Goal: Task Accomplishment & Management: Manage account settings

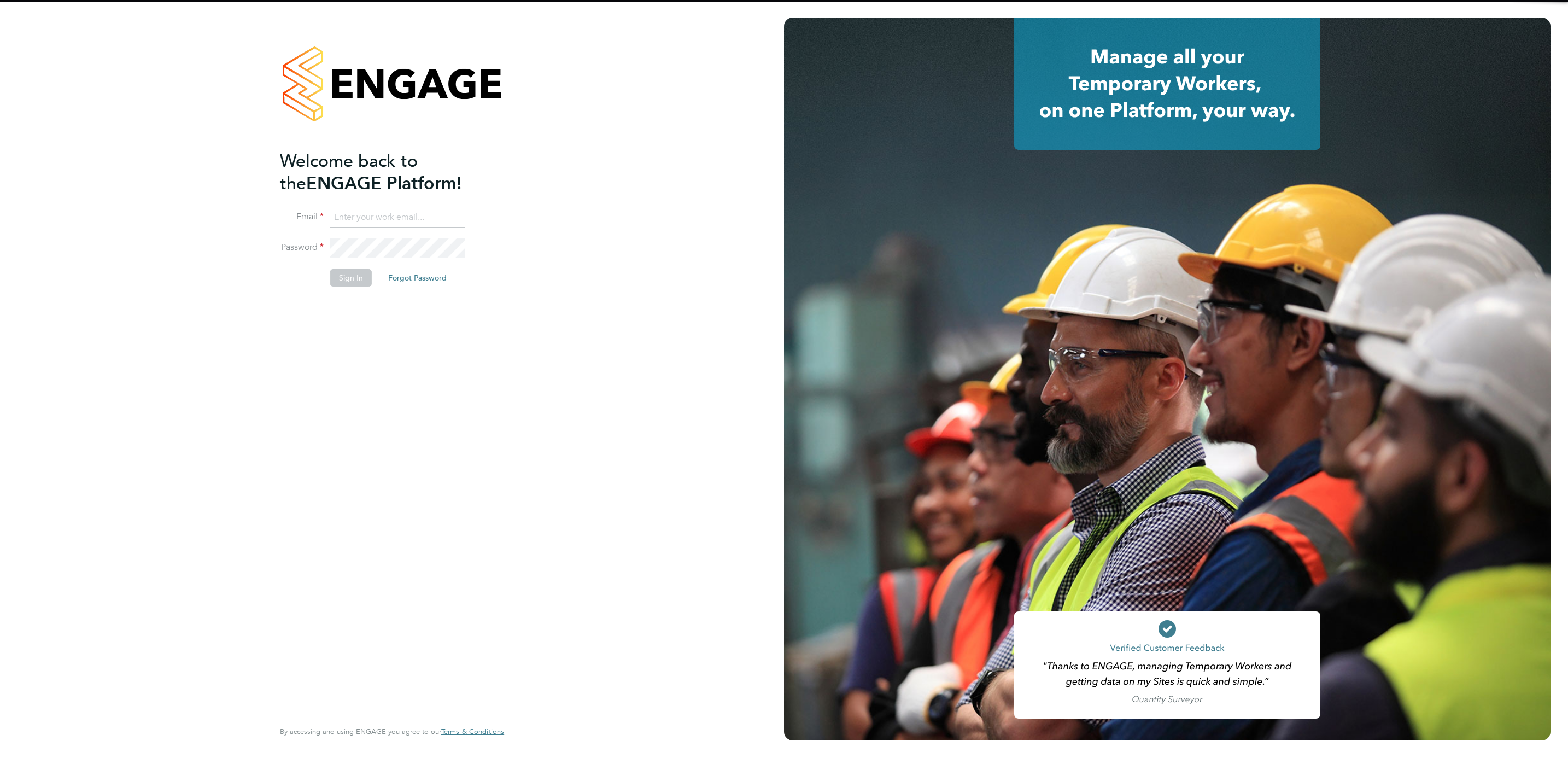
type input "[PERSON_NAME][EMAIL_ADDRESS][DOMAIN_NAME]"
click at [394, 218] on input "[PERSON_NAME][EMAIL_ADDRESS][DOMAIN_NAME]" at bounding box center [398, 218] width 135 height 20
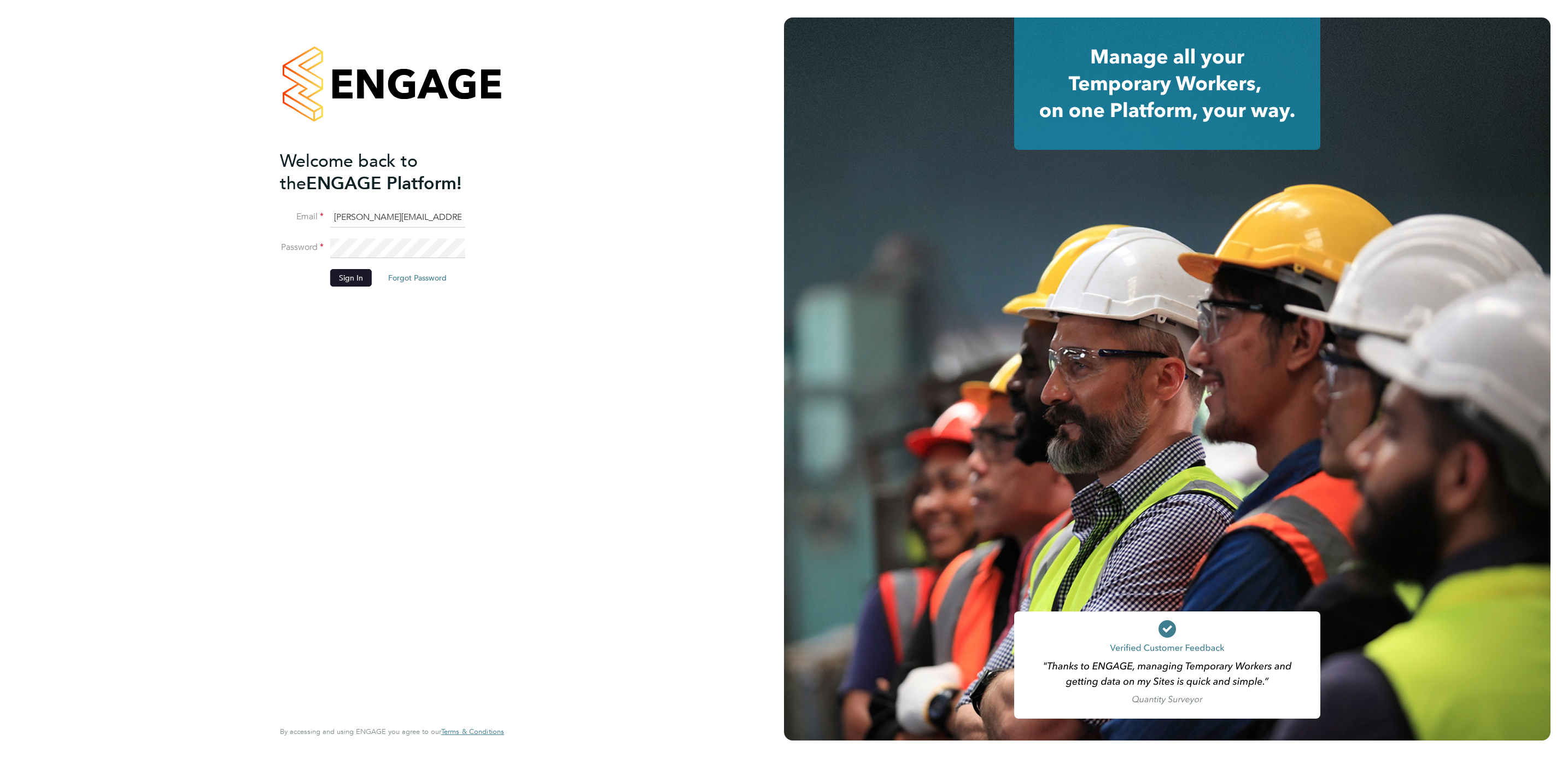
click at [353, 274] on button "Sign In" at bounding box center [351, 278] width 42 height 17
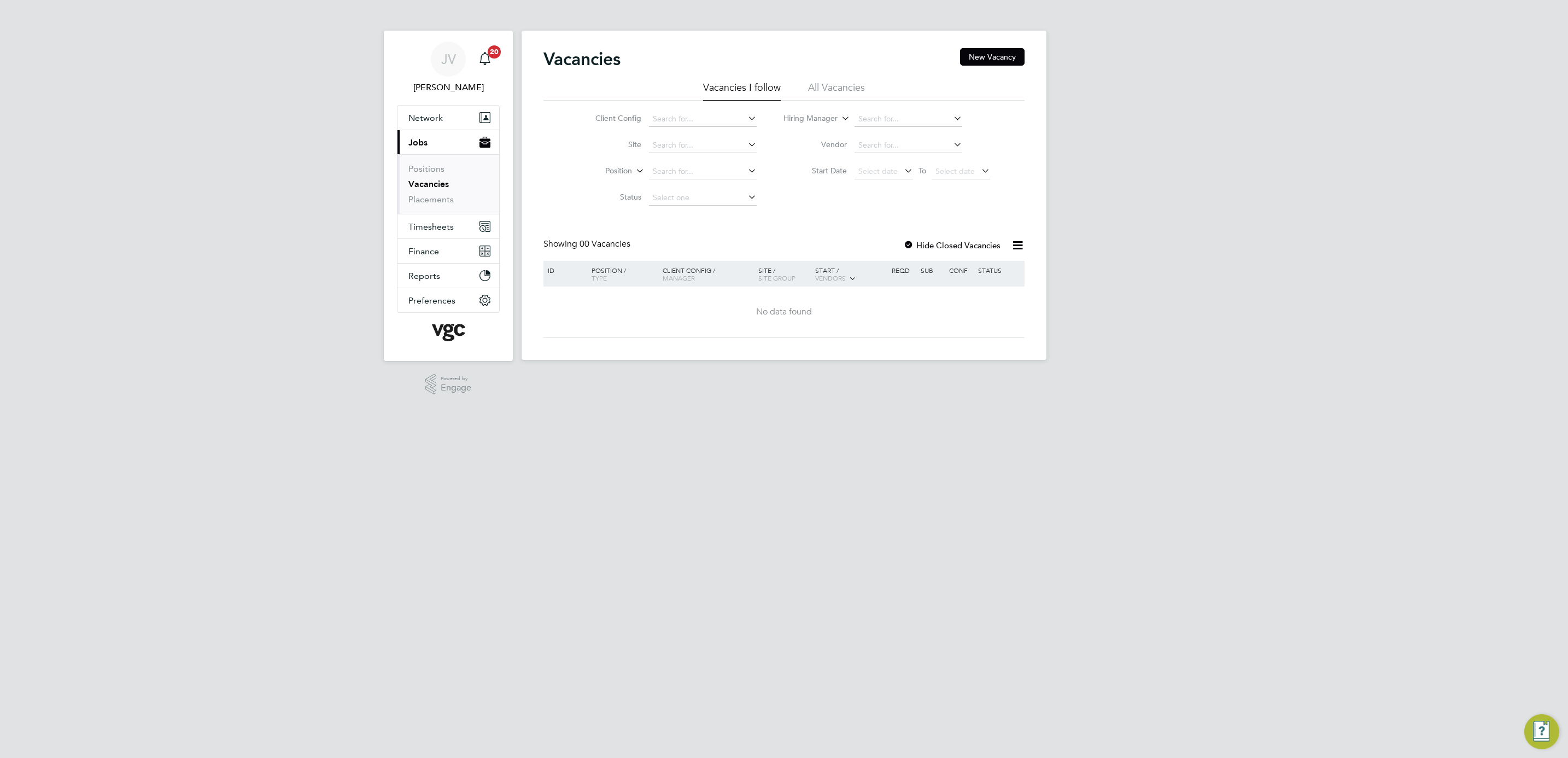
click at [417, 148] on span "Jobs" at bounding box center [417, 142] width 19 height 10
click at [422, 135] on button "Current page: Jobs" at bounding box center [448, 142] width 102 height 24
click at [435, 189] on link "Vacancies" at bounding box center [429, 184] width 40 height 10
click at [455, 200] on li "Placements" at bounding box center [449, 200] width 82 height 11
click at [450, 200] on link "Placements" at bounding box center [431, 199] width 45 height 10
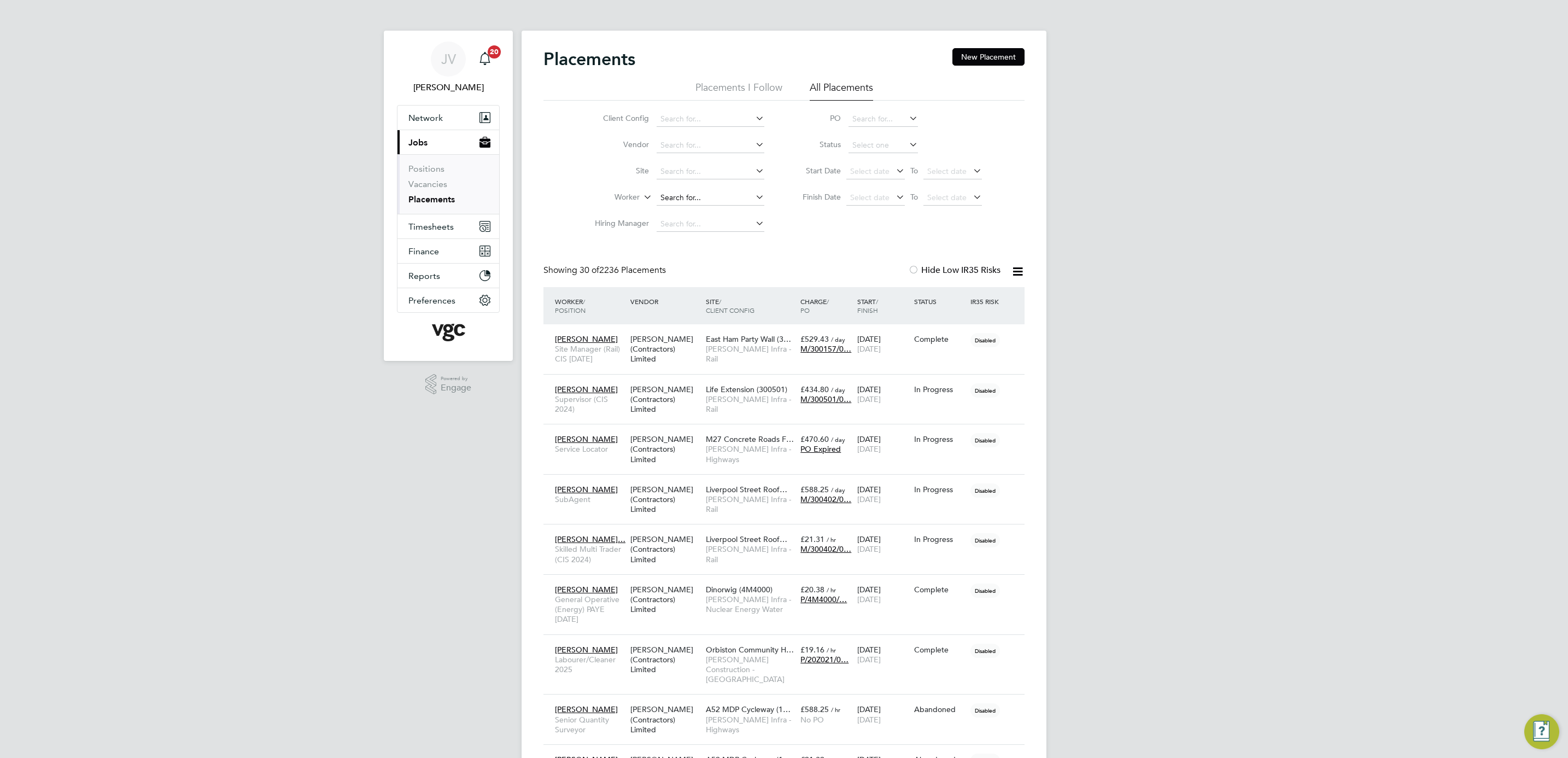
click at [681, 190] on input at bounding box center [710, 198] width 108 height 15
click at [735, 255] on li "[PERSON_NAME] uthrie" at bounding box center [712, 258] width 112 height 15
type input "[PERSON_NAME]"
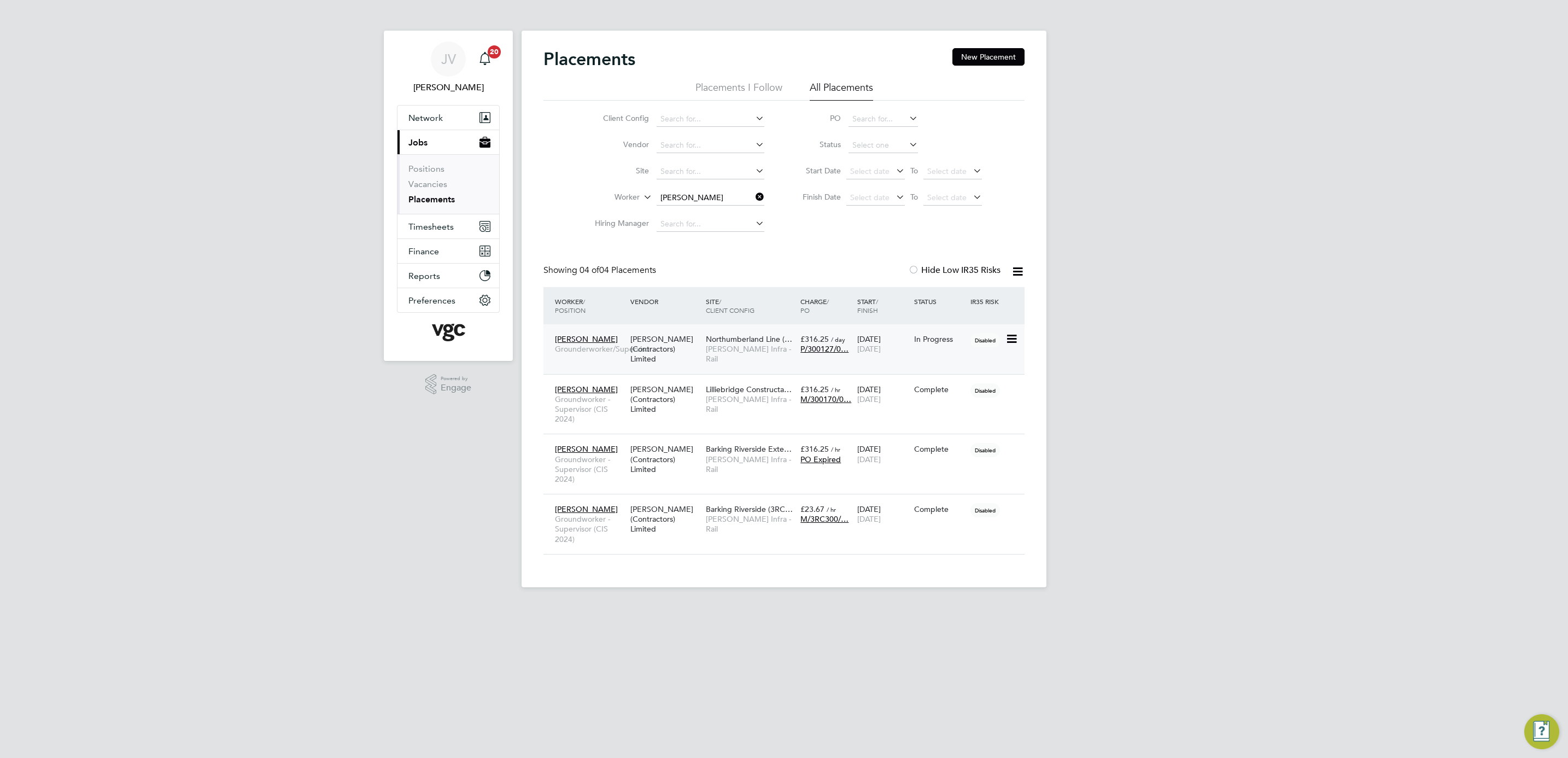
click at [730, 351] on span "[PERSON_NAME] Infra - Rail" at bounding box center [751, 354] width 89 height 20
click at [1138, 220] on div "JV [PERSON_NAME] Notifications 20 Applications: Network Team Members Businesses…" at bounding box center [784, 303] width 1568 height 605
click at [431, 227] on span "Timesheets" at bounding box center [431, 227] width 45 height 10
click at [440, 195] on link "Timesheets" at bounding box center [431, 193] width 45 height 10
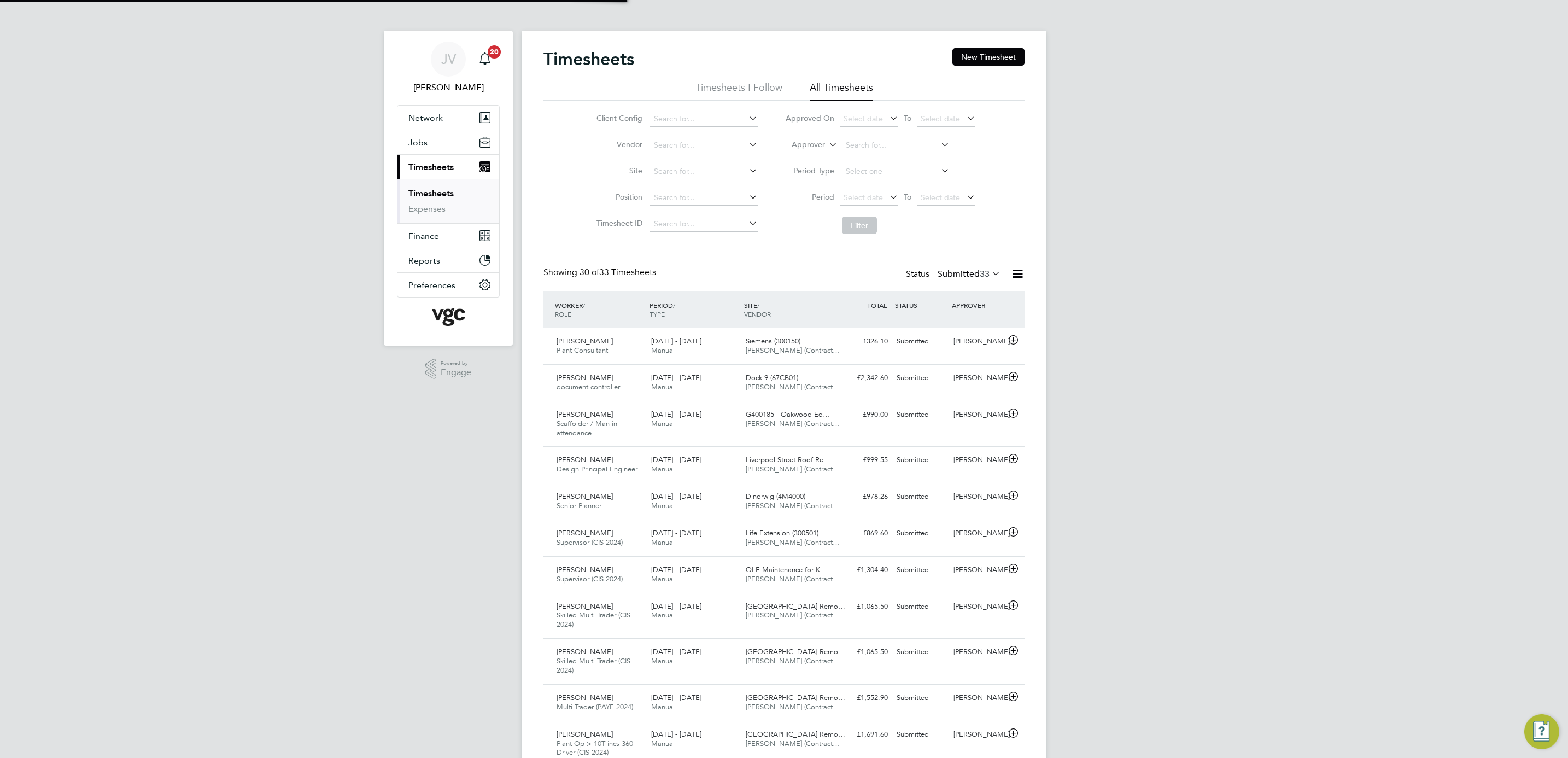
scroll to position [37, 95]
click at [988, 62] on button "New Timesheet" at bounding box center [989, 56] width 72 height 17
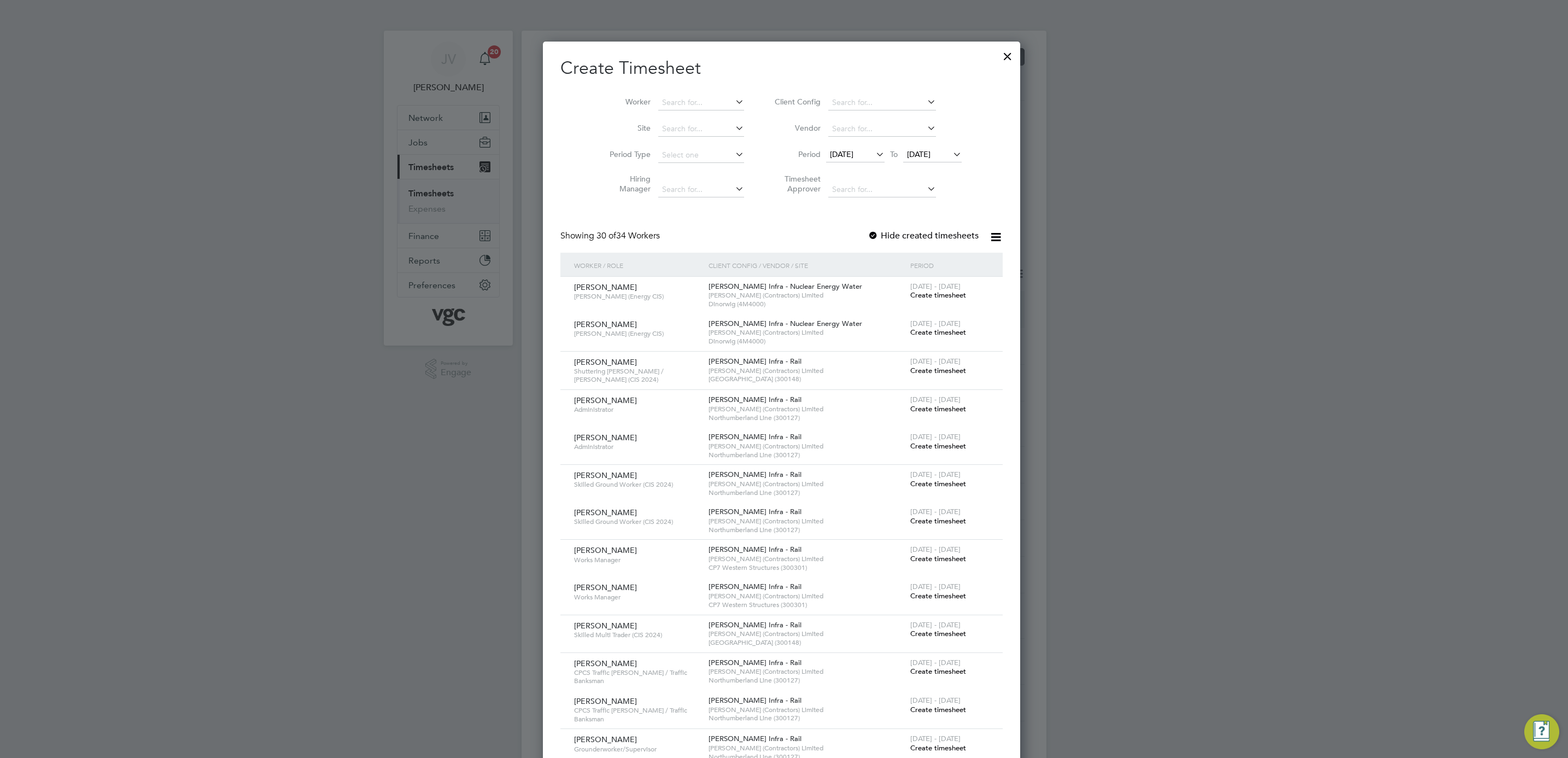
click at [854, 149] on span "[DATE]" at bounding box center [842, 154] width 24 height 10
click at [952, 286] on span "27" at bounding box center [950, 280] width 21 height 21
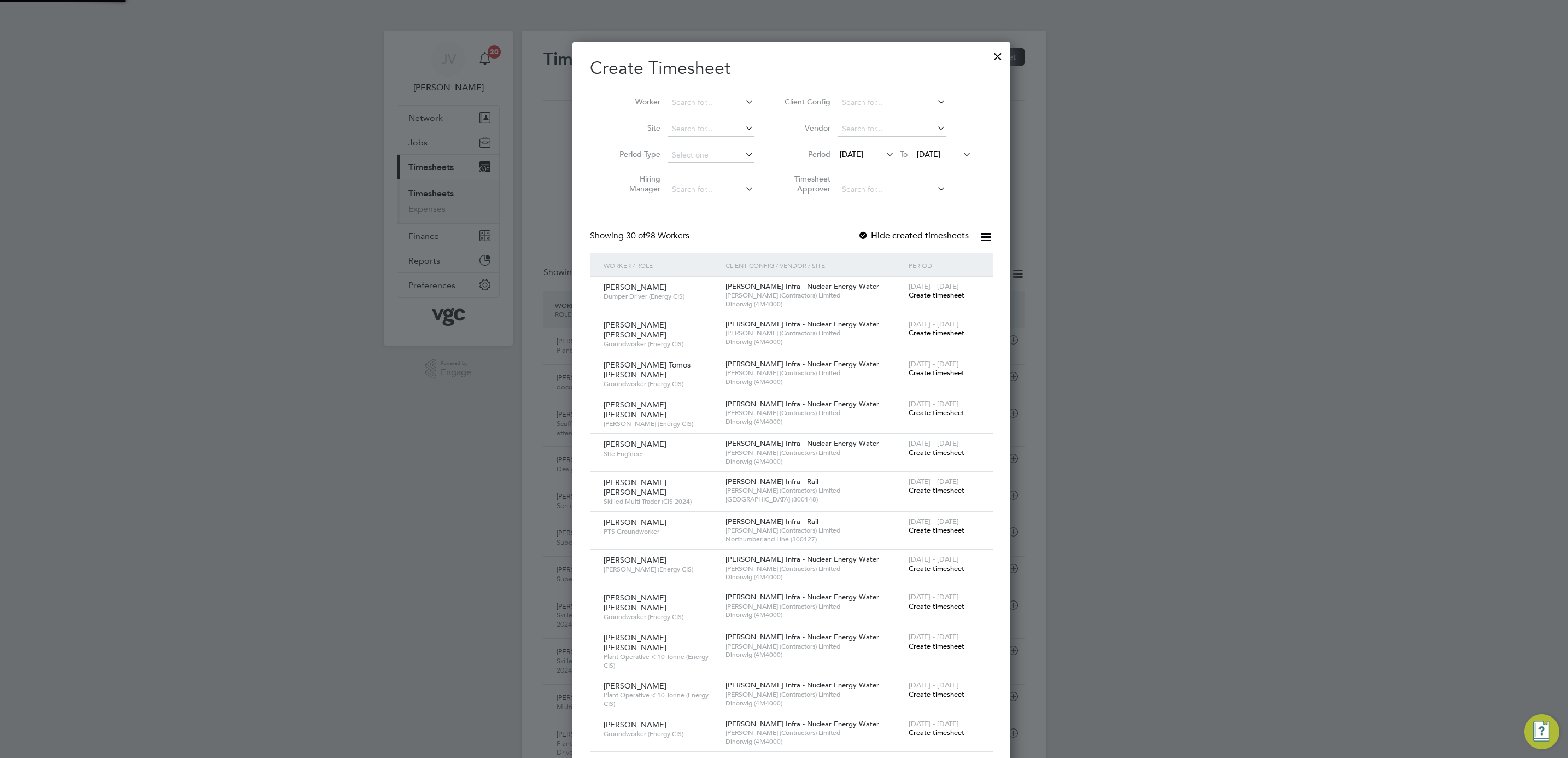
click at [940, 154] on span "[DATE]" at bounding box center [929, 154] width 24 height 10
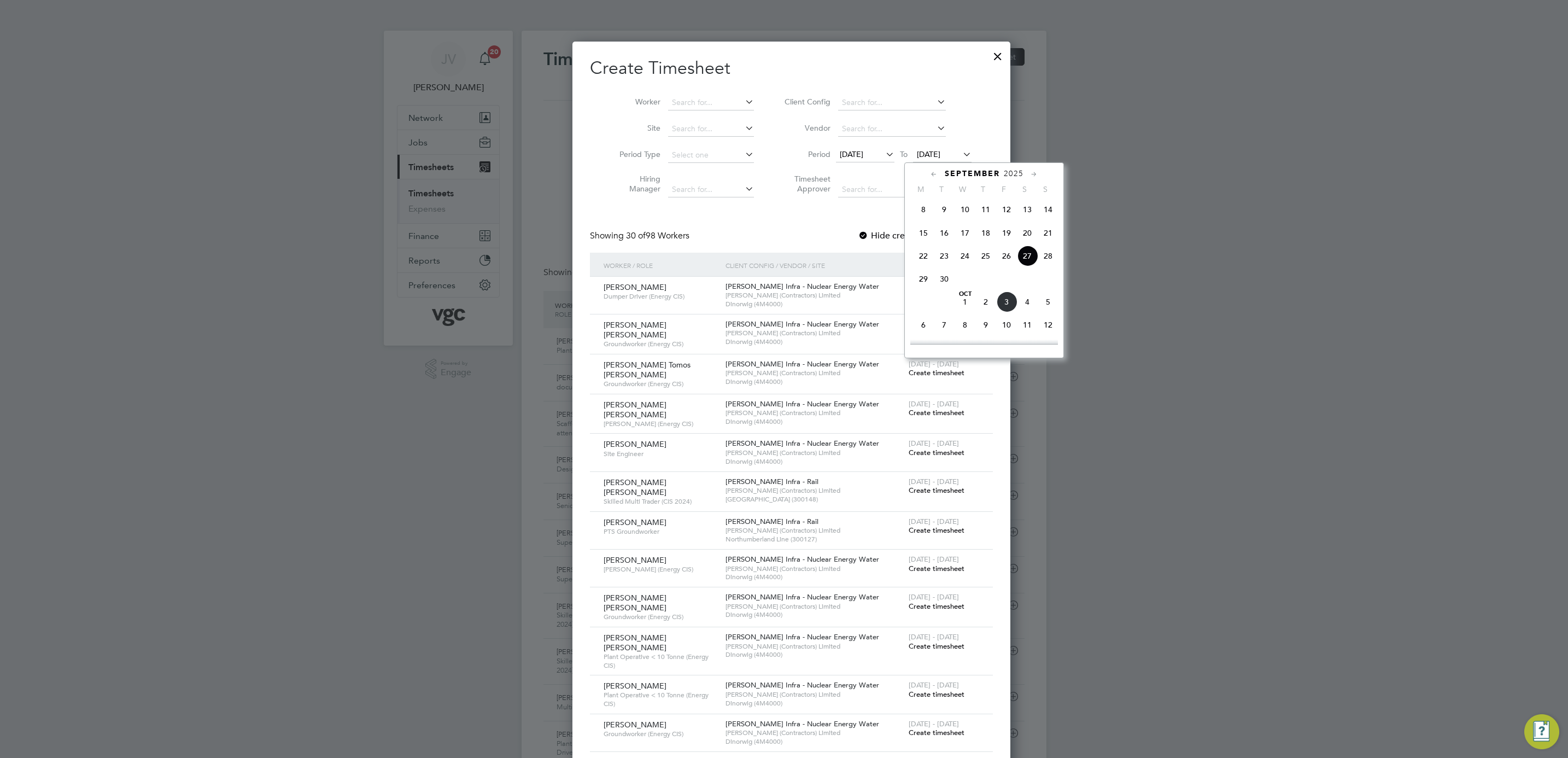
click at [1004, 306] on span "3" at bounding box center [1006, 302] width 21 height 21
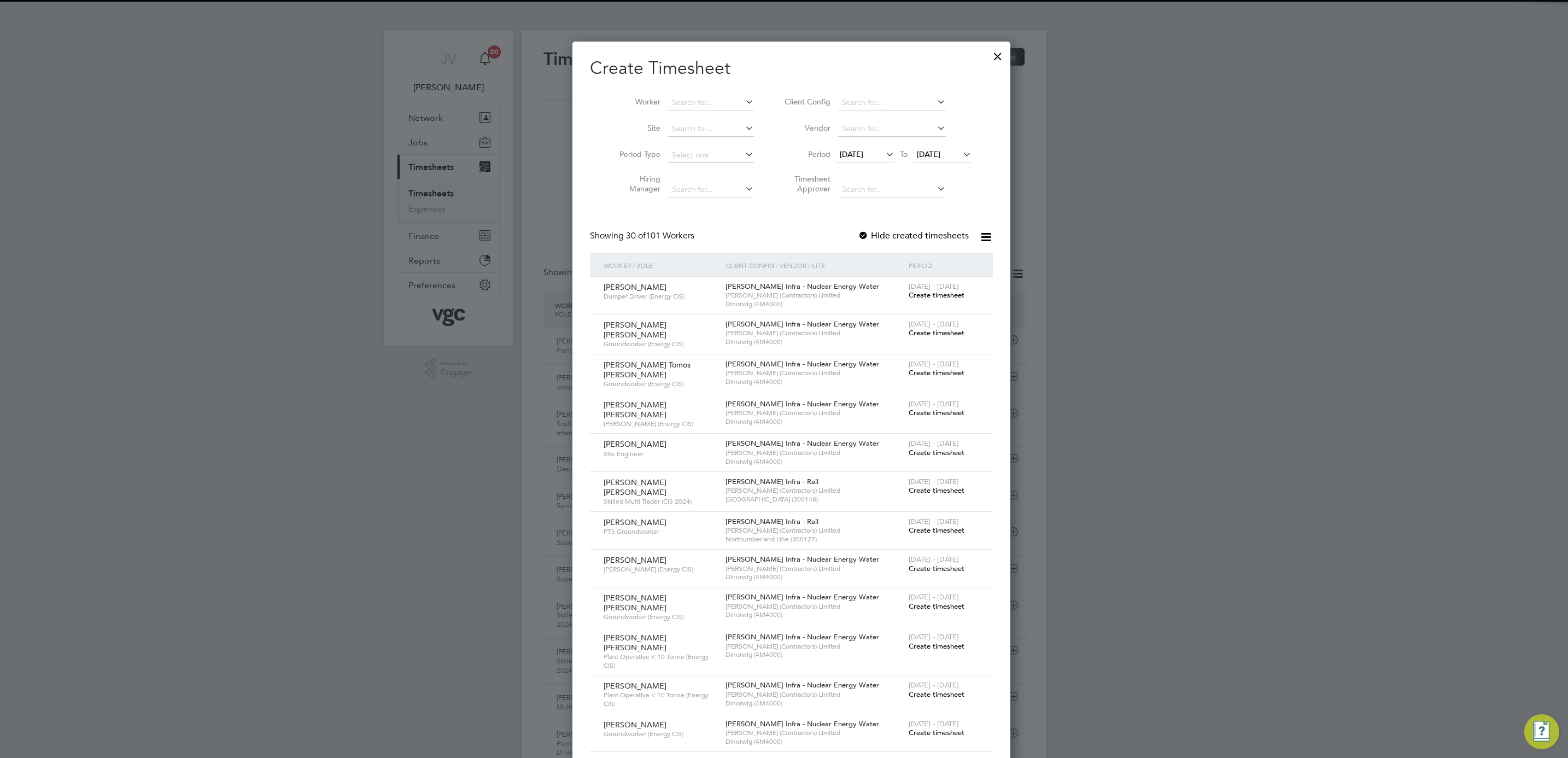
click at [706, 112] on li "Worker" at bounding box center [682, 103] width 170 height 26
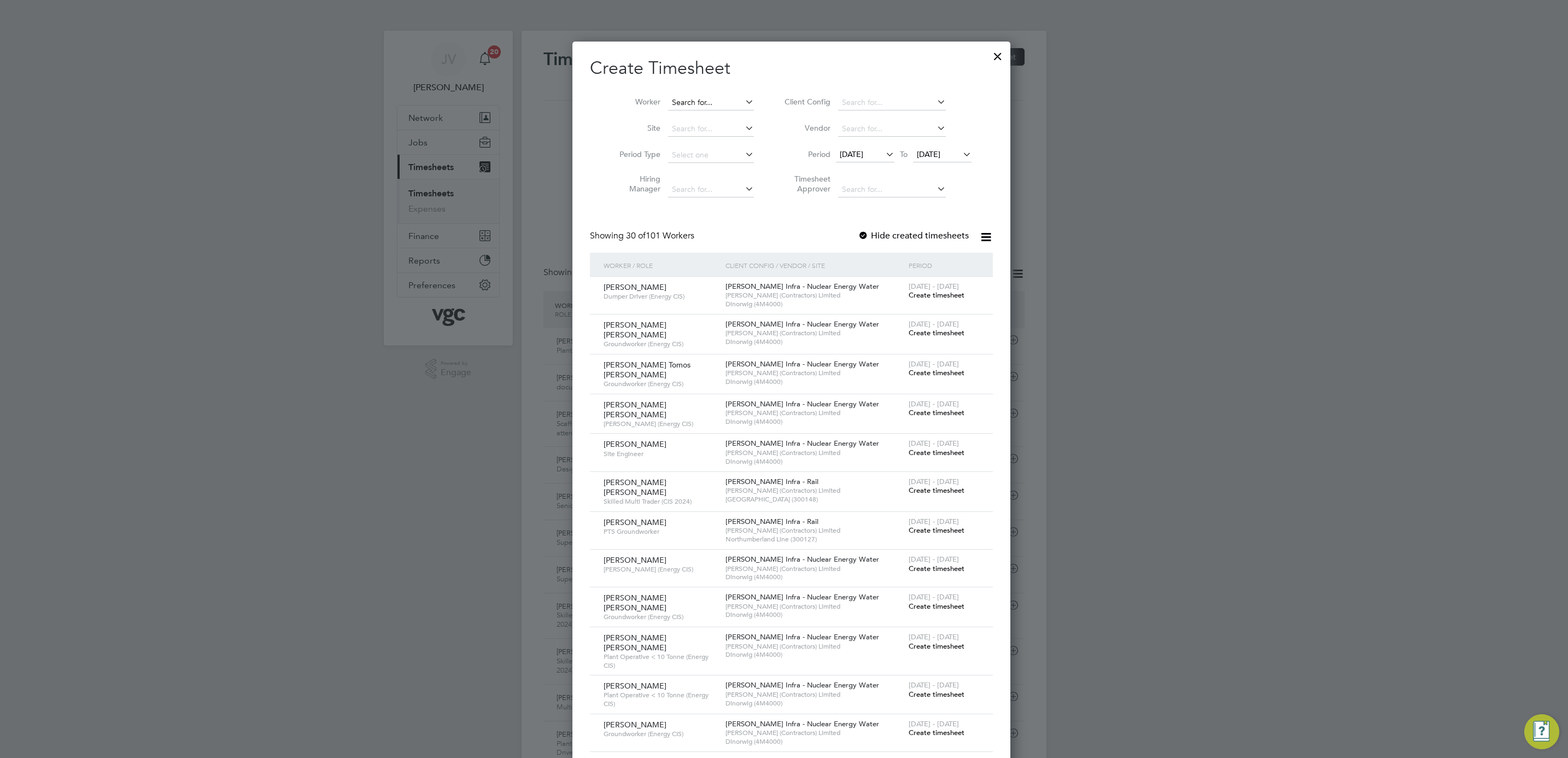
click at [706, 105] on input at bounding box center [711, 103] width 86 height 15
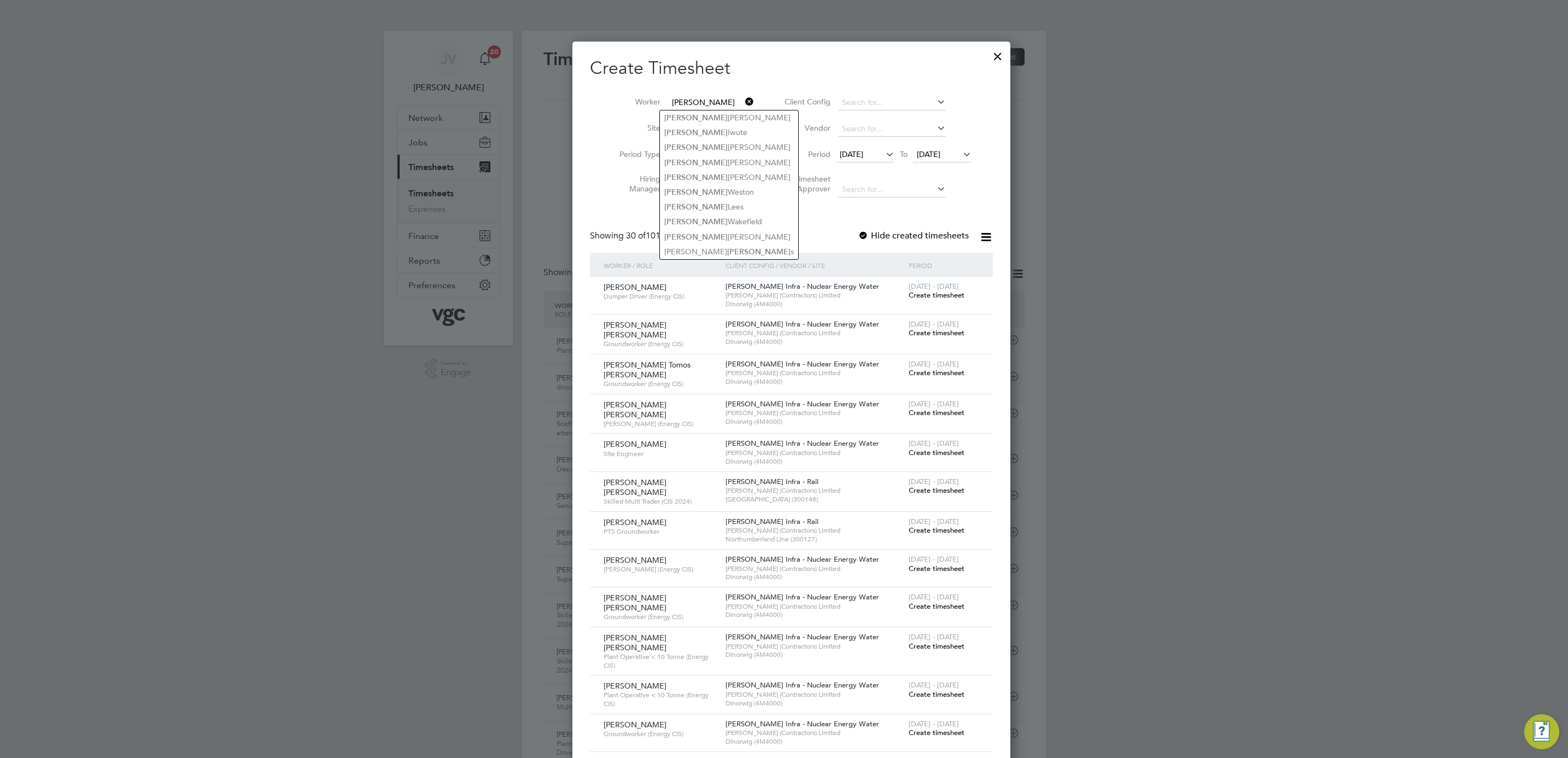
type input "[PERSON_NAME]"
click at [1380, 128] on div at bounding box center [784, 379] width 1568 height 758
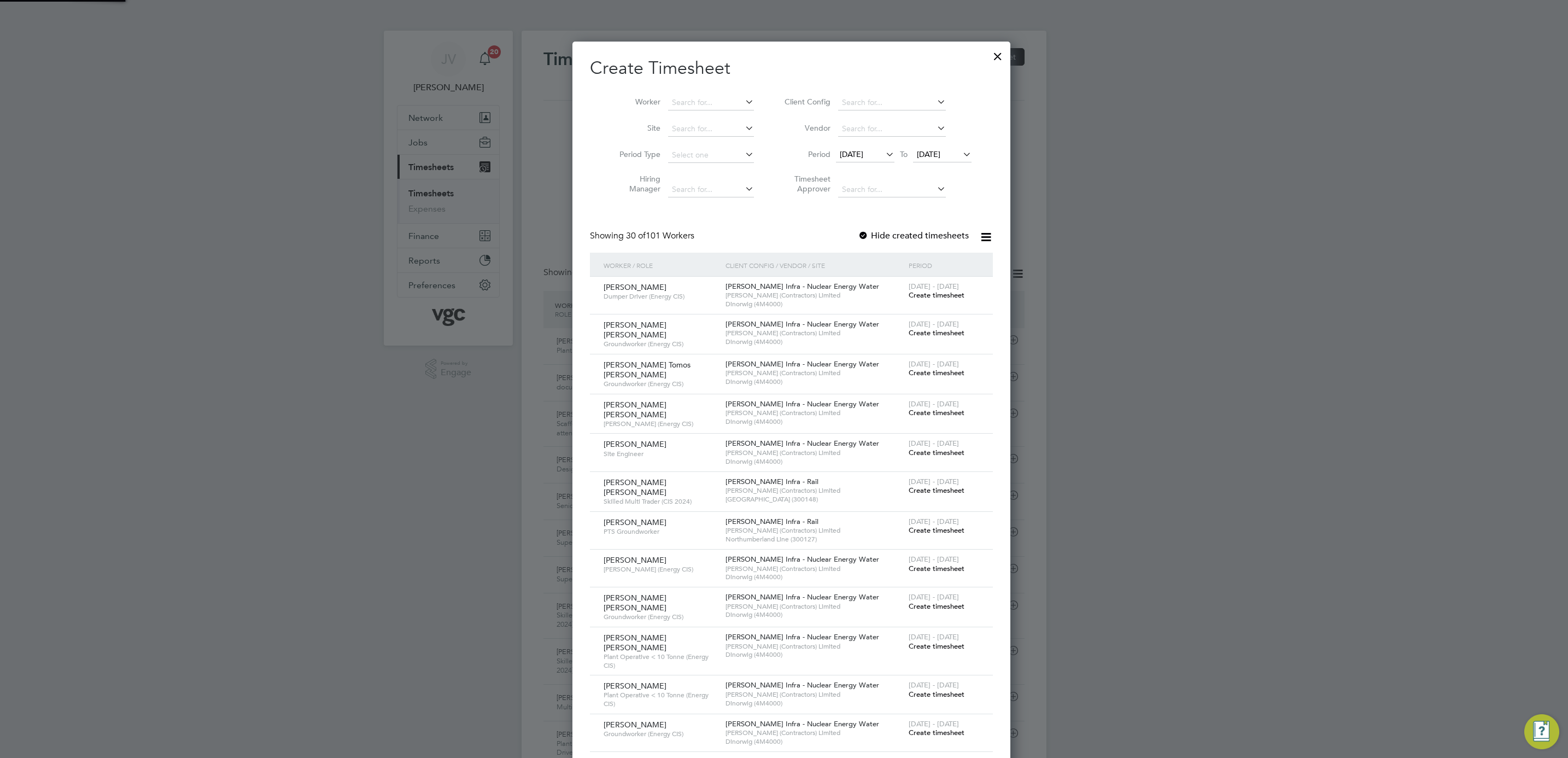
click at [988, 52] on div at bounding box center [998, 54] width 20 height 20
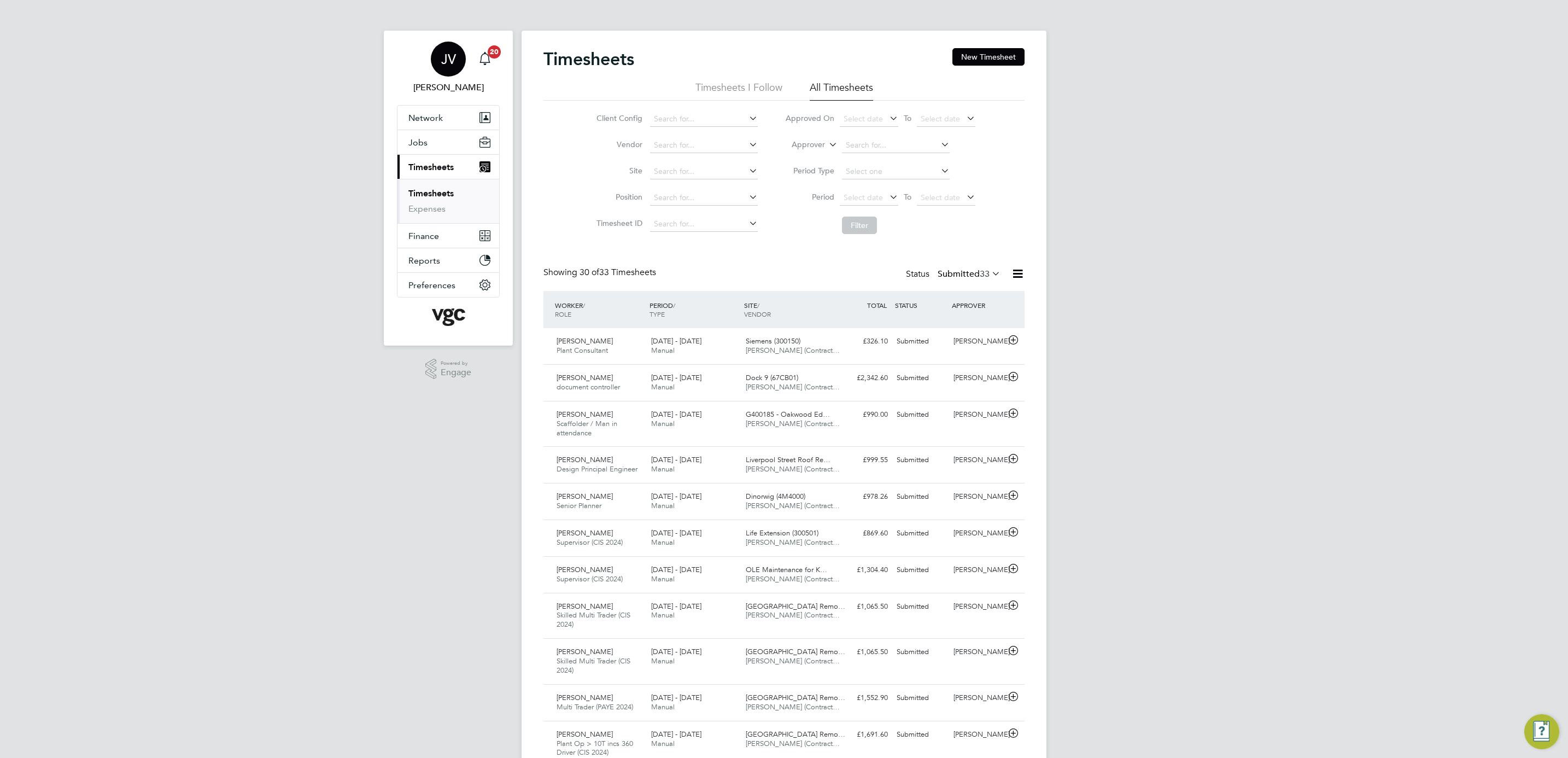
click at [497, 64] on link "JV [PERSON_NAME]" at bounding box center [448, 68] width 102 height 52
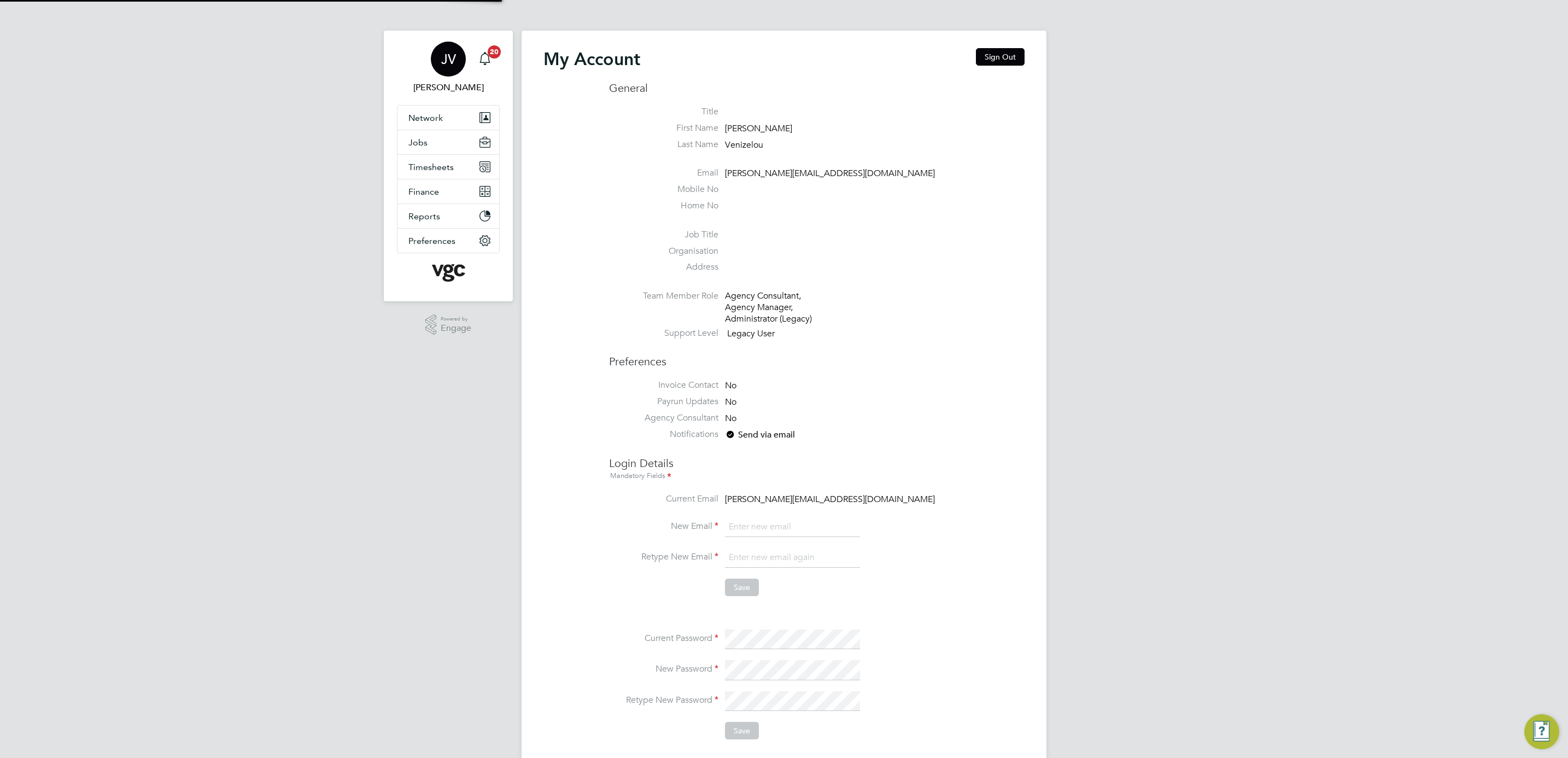
type input "[PERSON_NAME][EMAIL_ADDRESS][DOMAIN_NAME]"
click at [433, 169] on span "Timesheets" at bounding box center [431, 167] width 45 height 10
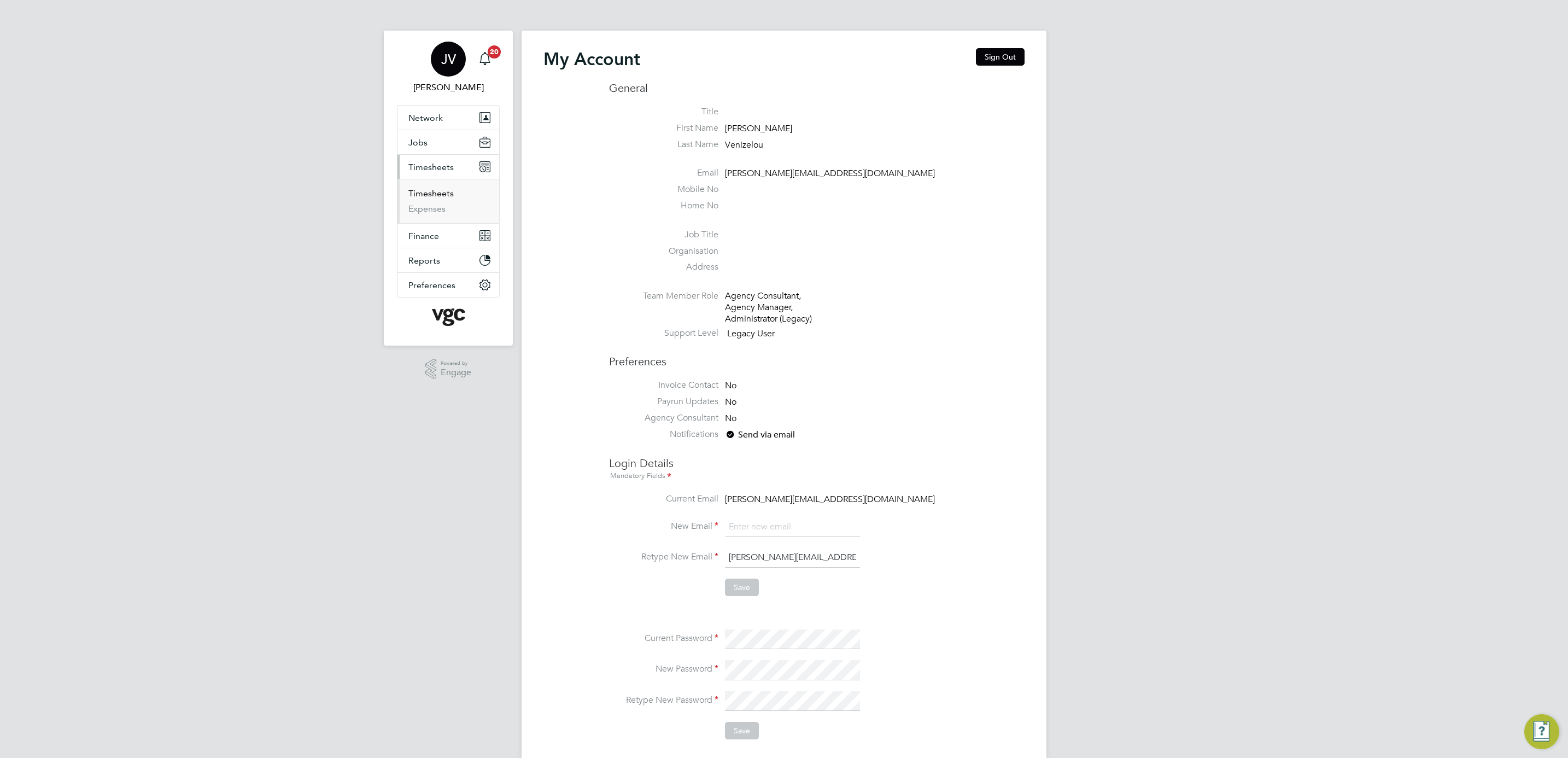
click at [432, 195] on link "Timesheets" at bounding box center [431, 193] width 45 height 10
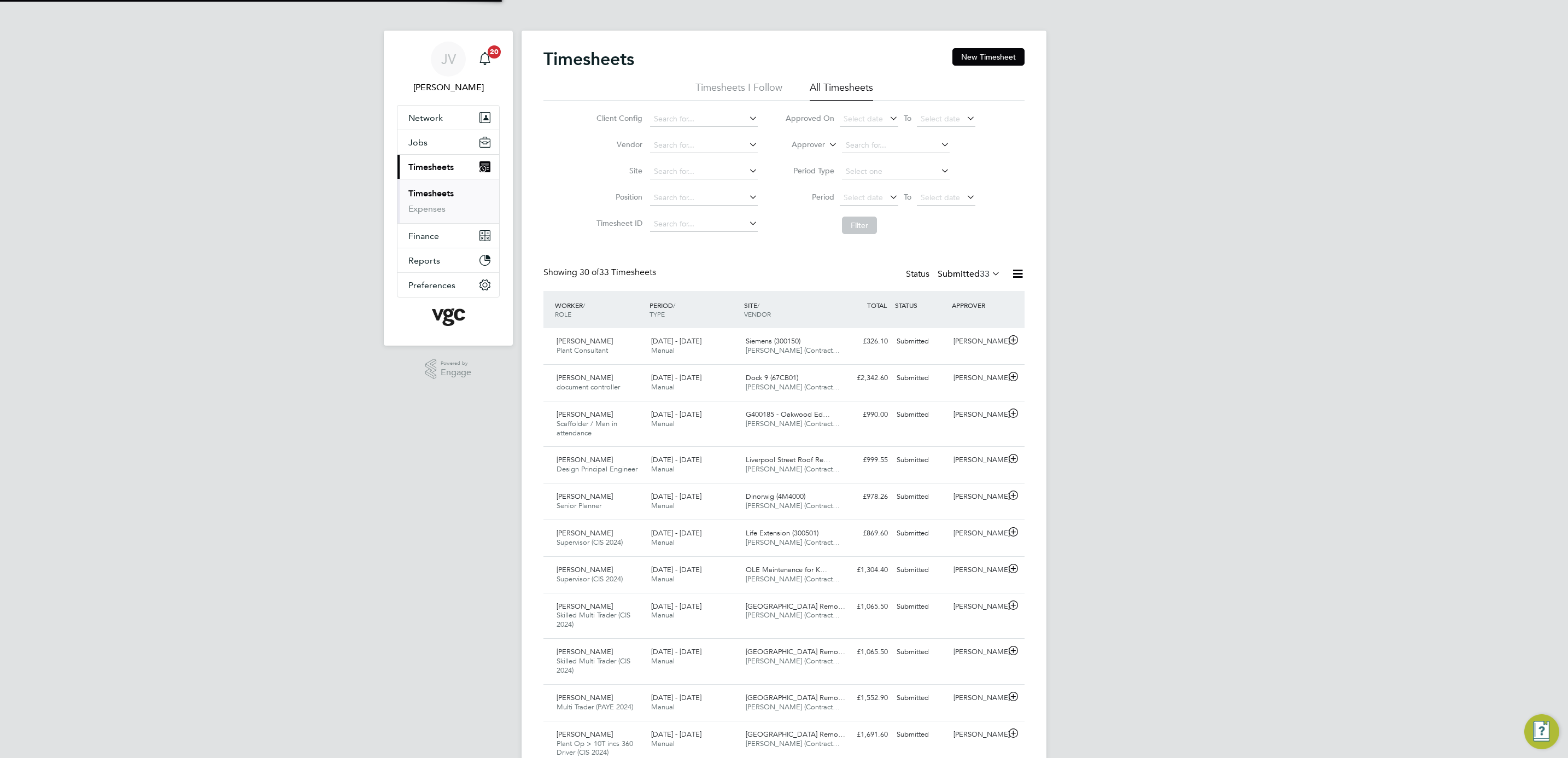
click at [491, 52] on span "20" at bounding box center [494, 52] width 13 height 13
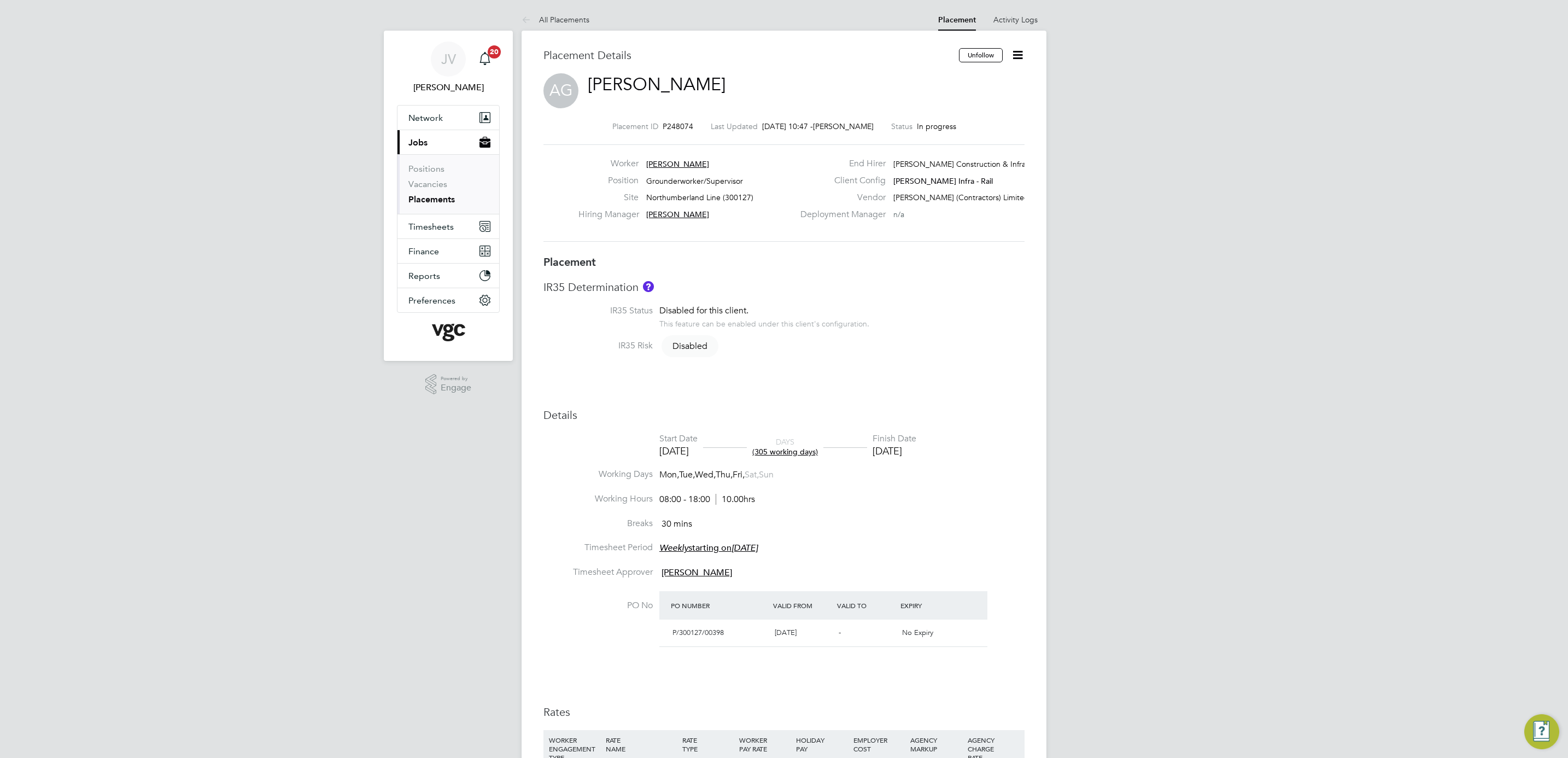
click at [1021, 60] on icon at bounding box center [1018, 55] width 14 height 14
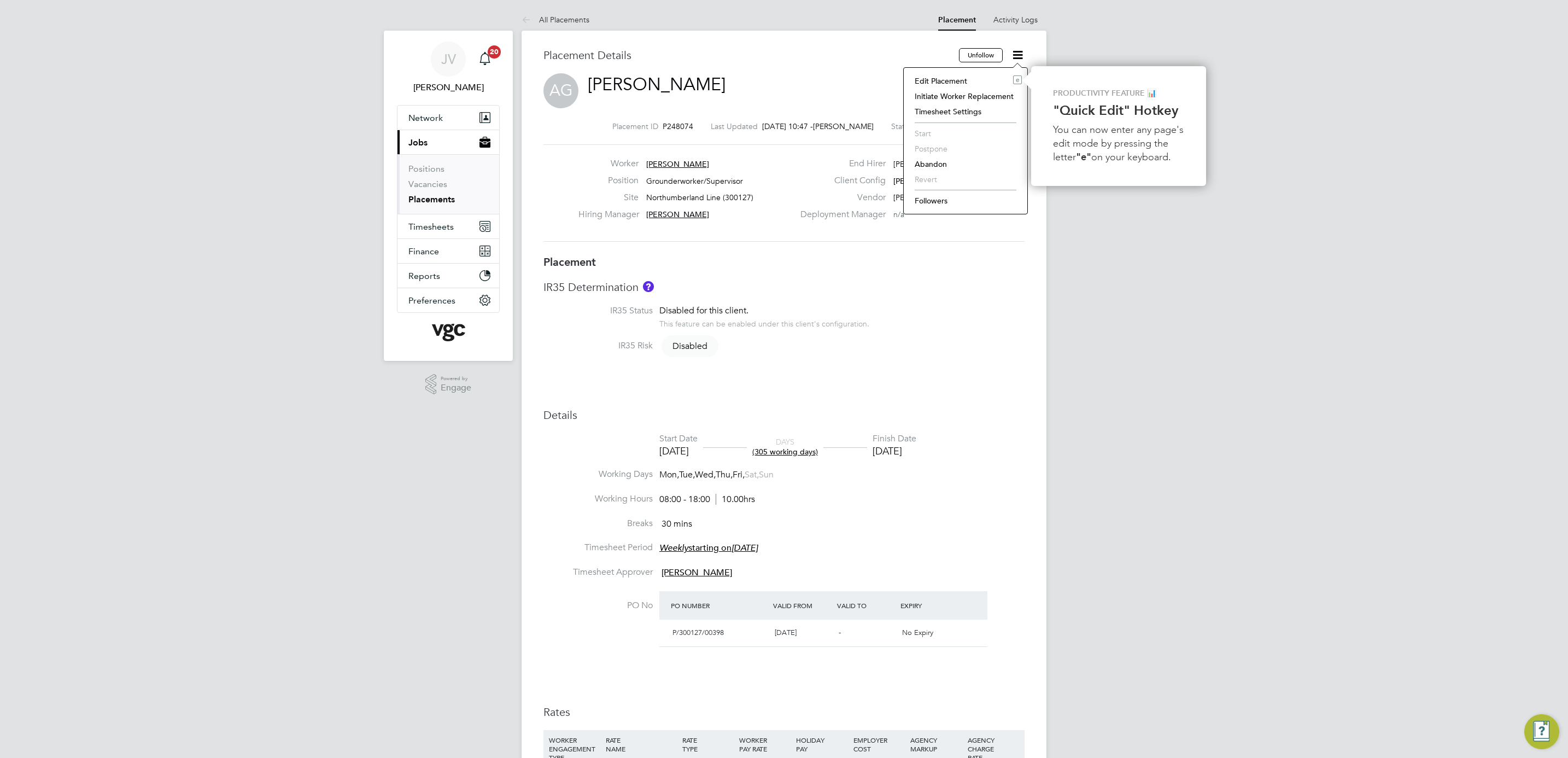
click at [970, 86] on li "Edit Placement e" at bounding box center [966, 81] width 113 height 15
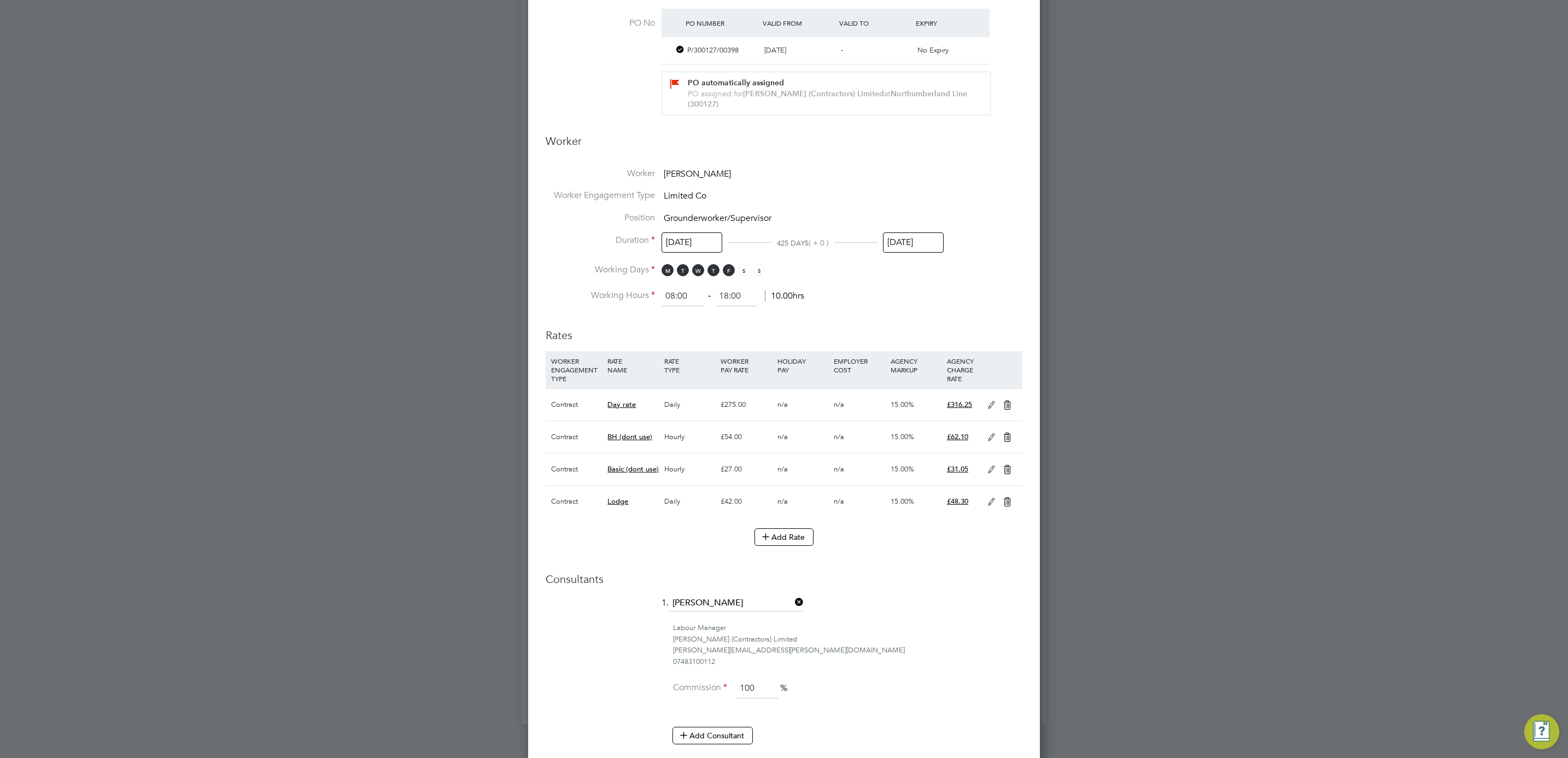
click at [985, 504] on icon at bounding box center [992, 502] width 14 height 9
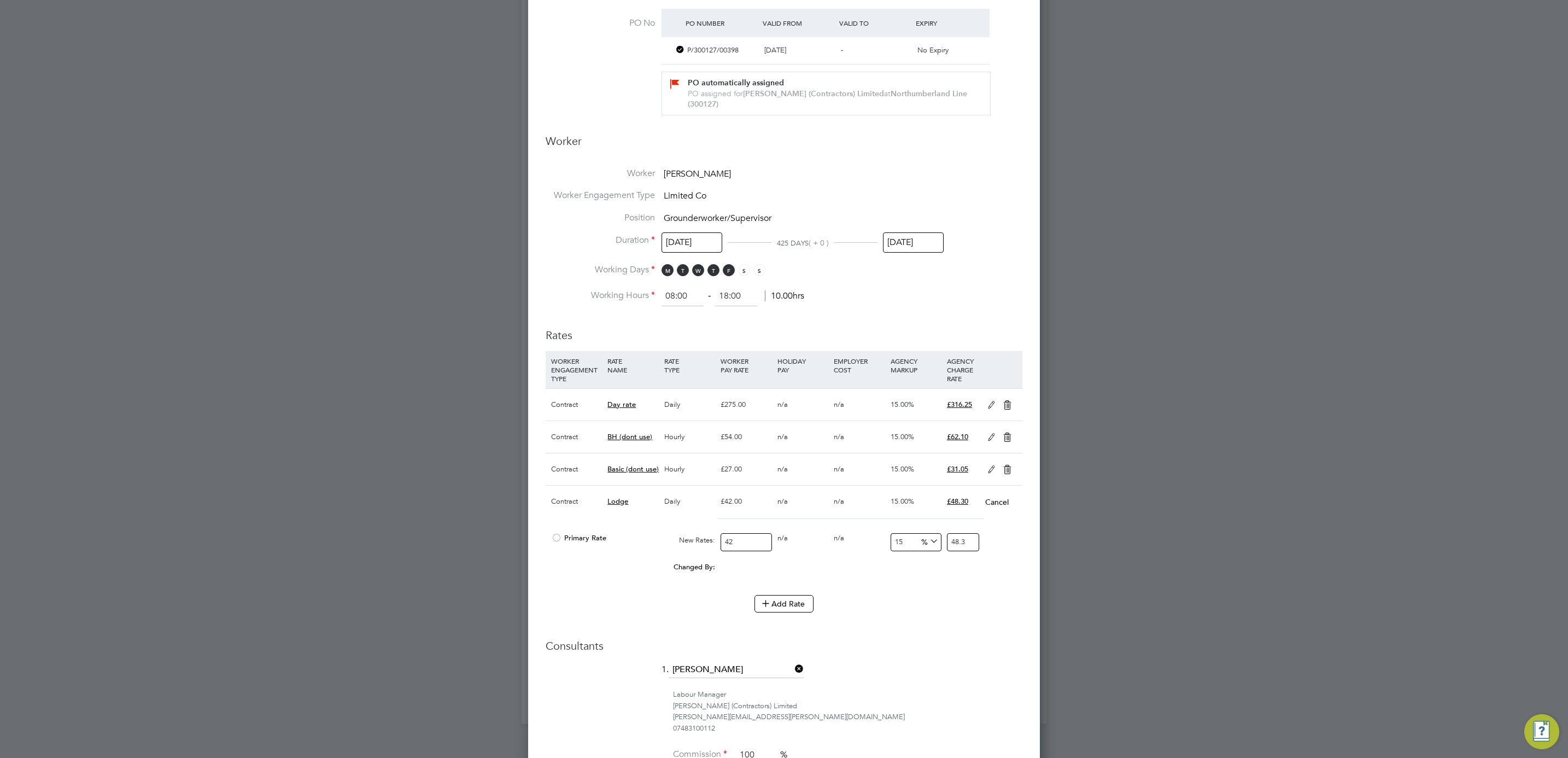
click at [676, 503] on div "Daily" at bounding box center [689, 502] width 56 height 32
